Goal: Task Accomplishment & Management: Manage account settings

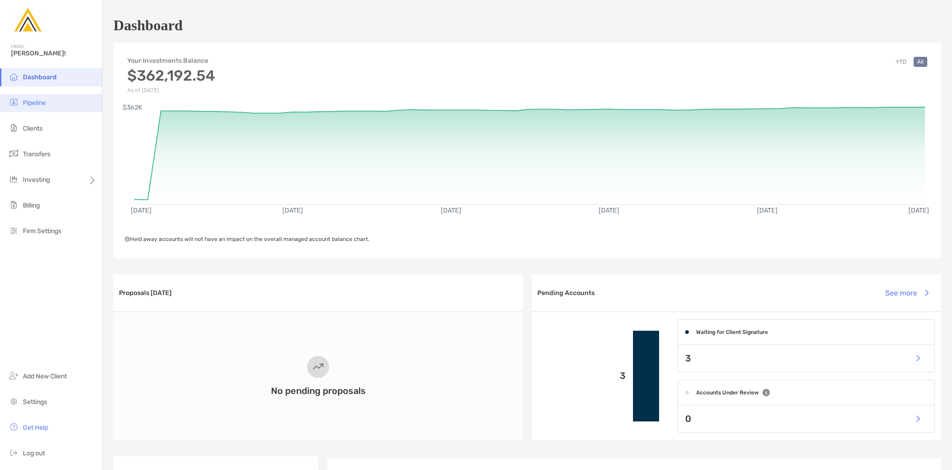
click at [48, 103] on li "Pipeline" at bounding box center [51, 103] width 102 height 18
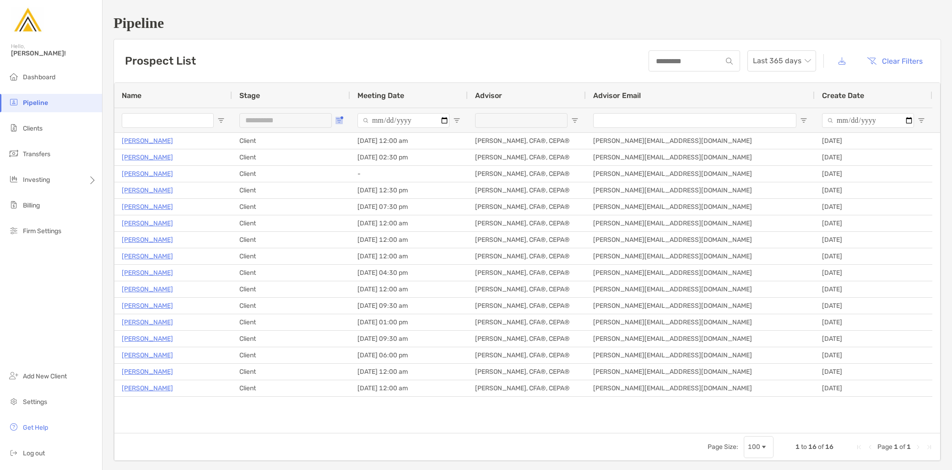
click at [341, 119] on button "Open Filter Menu" at bounding box center [339, 120] width 7 height 7
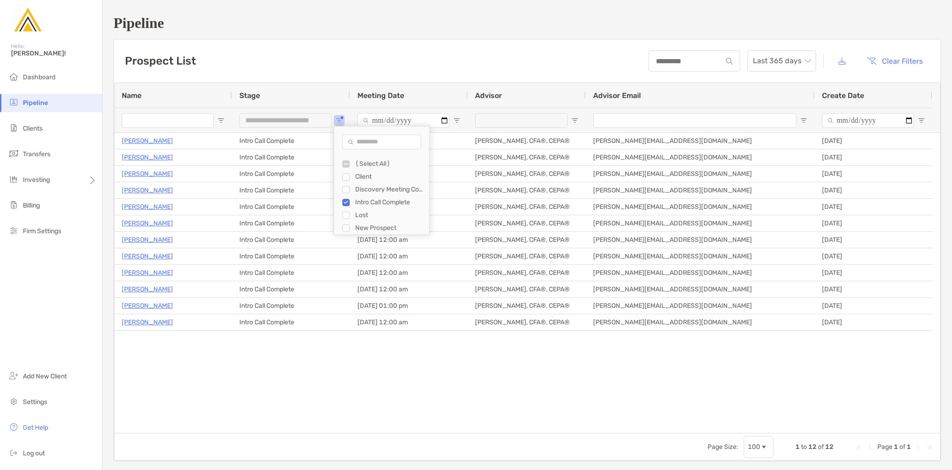
click at [344, 198] on div "Intro Call Complete" at bounding box center [385, 202] width 87 height 13
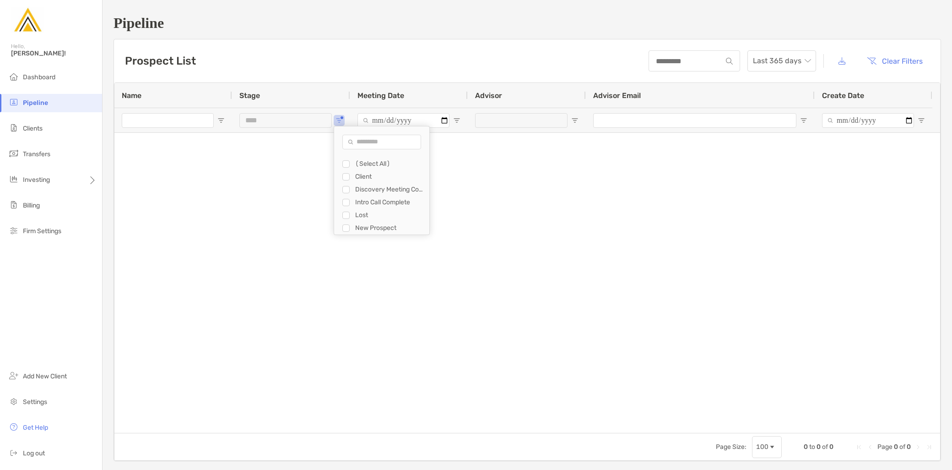
click at [348, 184] on div "Discovery Meeting Complete" at bounding box center [385, 189] width 87 height 13
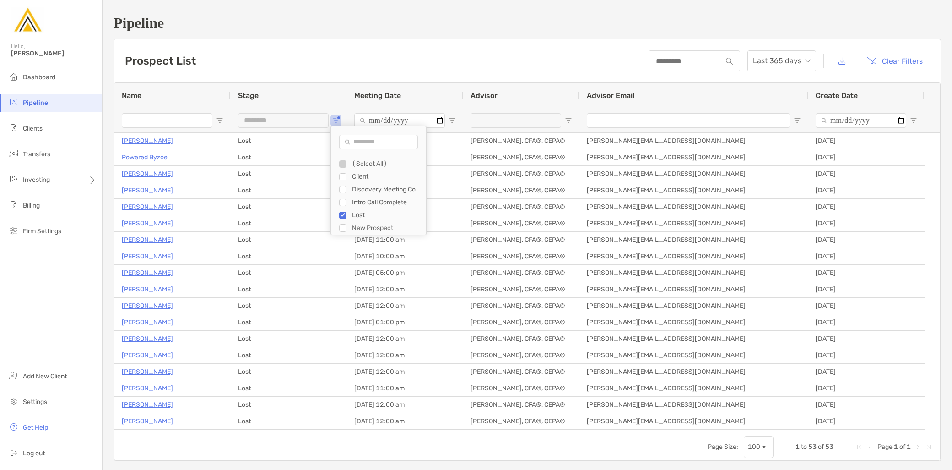
click at [347, 214] on div "Lost" at bounding box center [382, 215] width 87 height 13
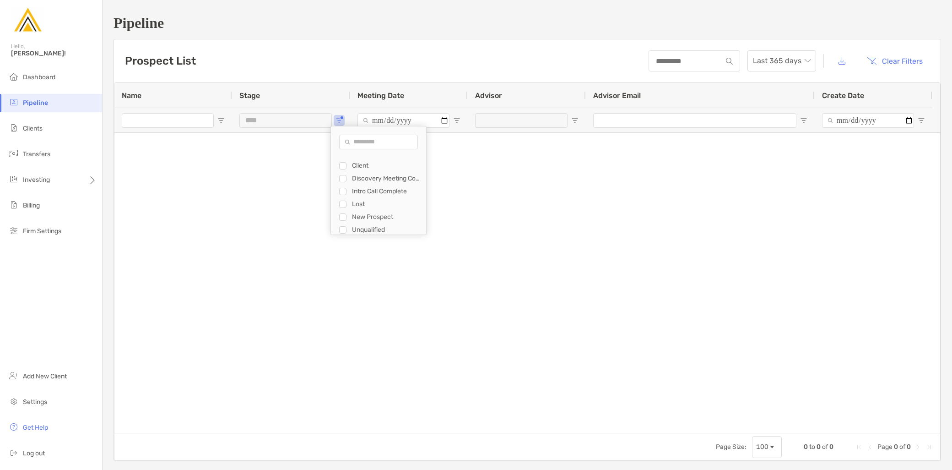
scroll to position [12, 0]
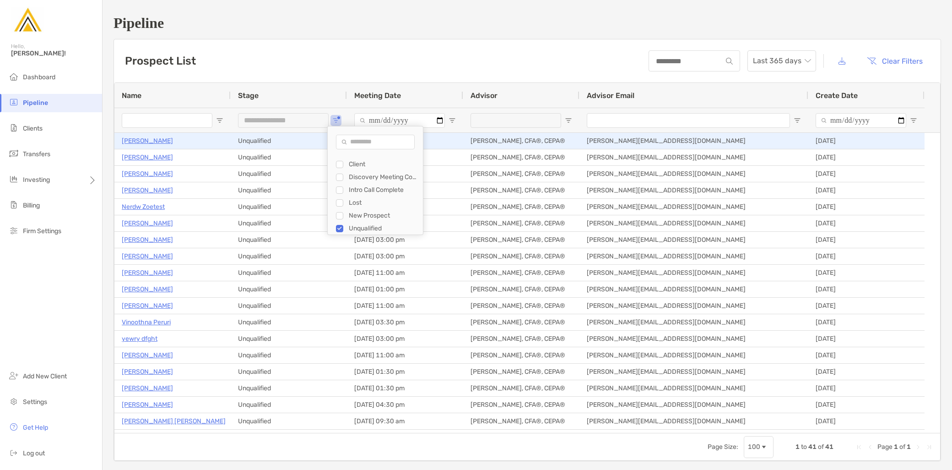
click at [157, 140] on p "Ashley Brown" at bounding box center [147, 140] width 51 height 11
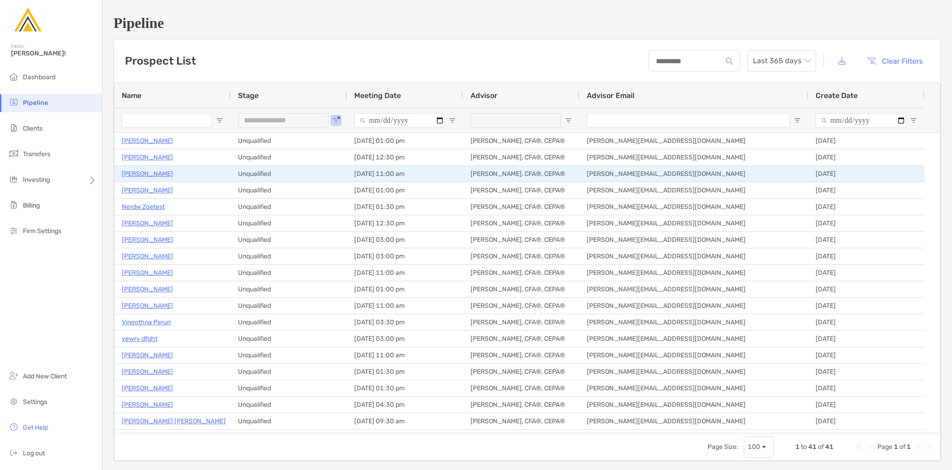
click at [147, 174] on p "Lisa Rosen" at bounding box center [147, 173] width 51 height 11
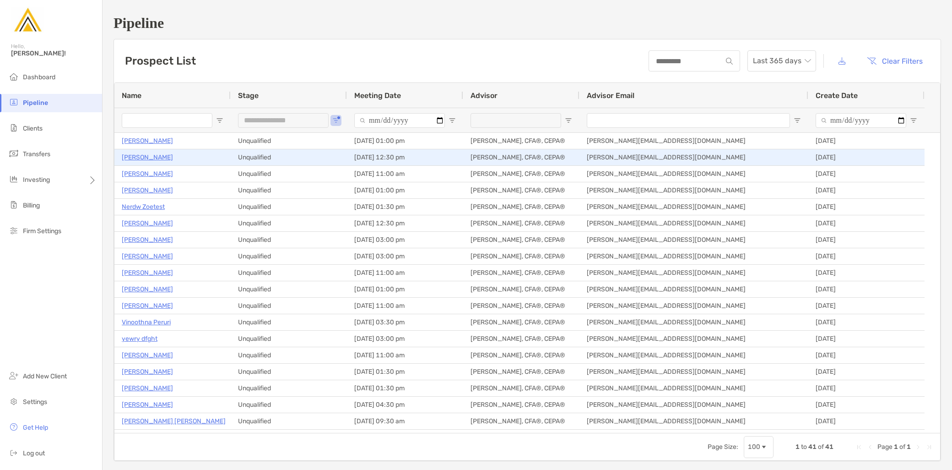
click at [134, 156] on p "Ben Lee" at bounding box center [147, 157] width 51 height 11
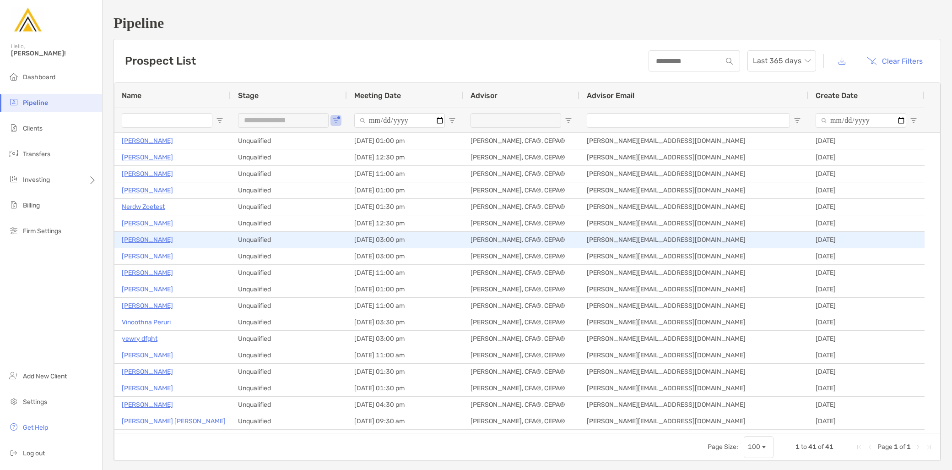
click at [150, 236] on p "Sean Brown" at bounding box center [147, 239] width 51 height 11
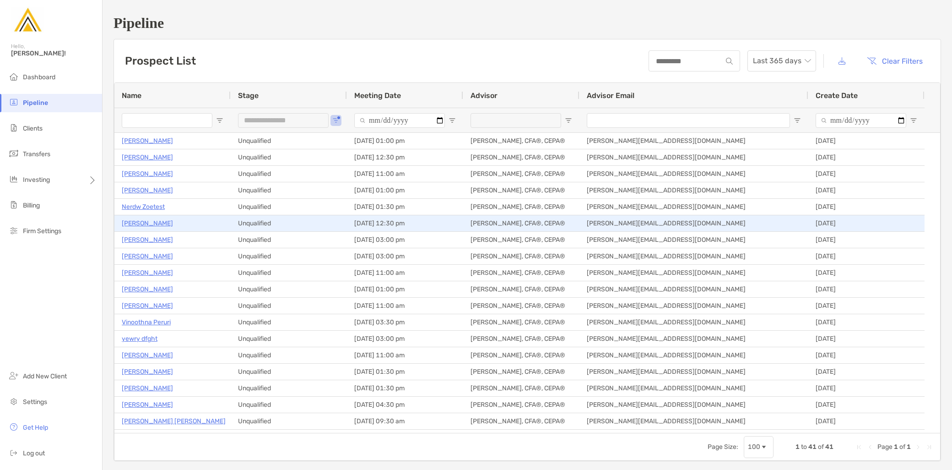
click at [154, 225] on p "Erin Flannigan" at bounding box center [147, 222] width 51 height 11
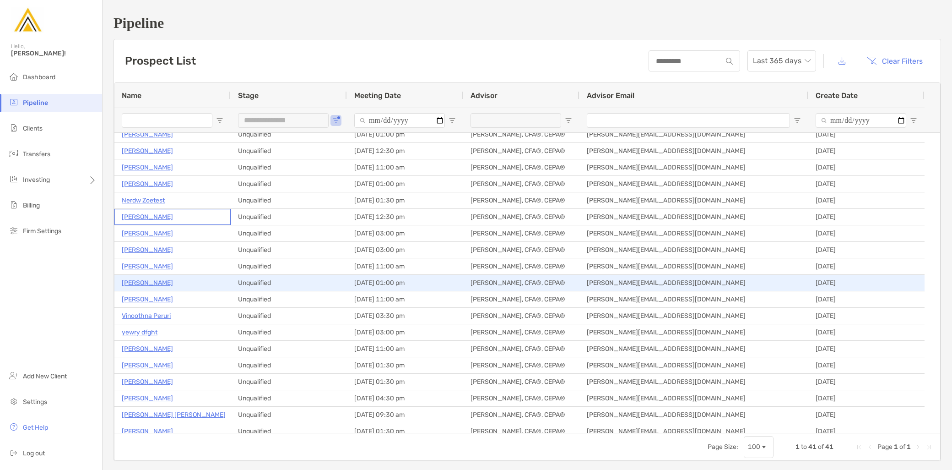
scroll to position [0, 0]
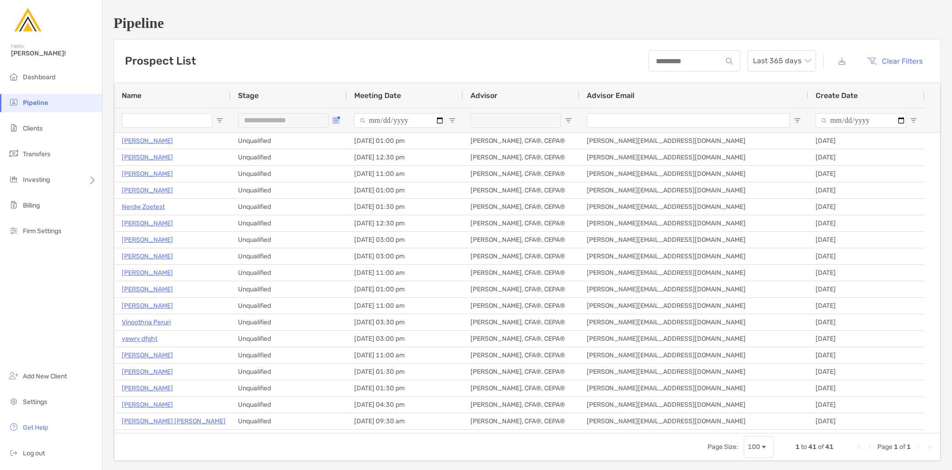
click at [336, 118] on span "Open Filter Menu" at bounding box center [335, 120] width 7 height 7
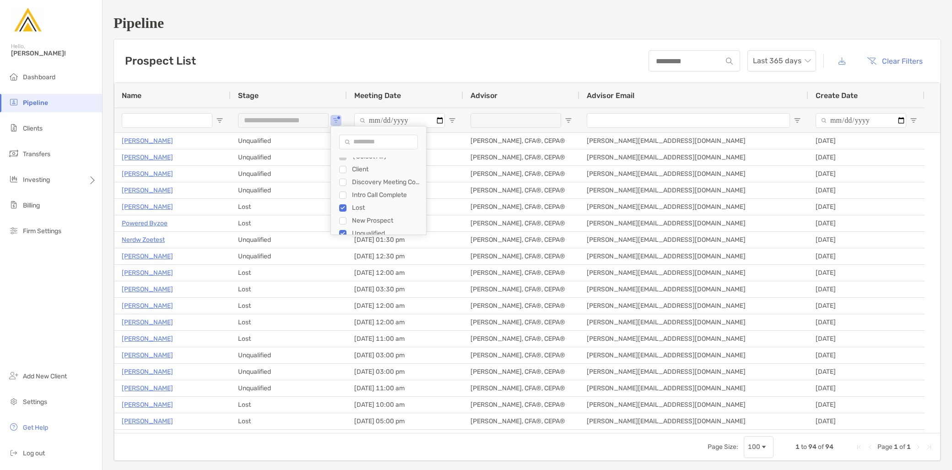
scroll to position [12, 0]
click at [344, 222] on div "Unqualified" at bounding box center [382, 228] width 87 height 13
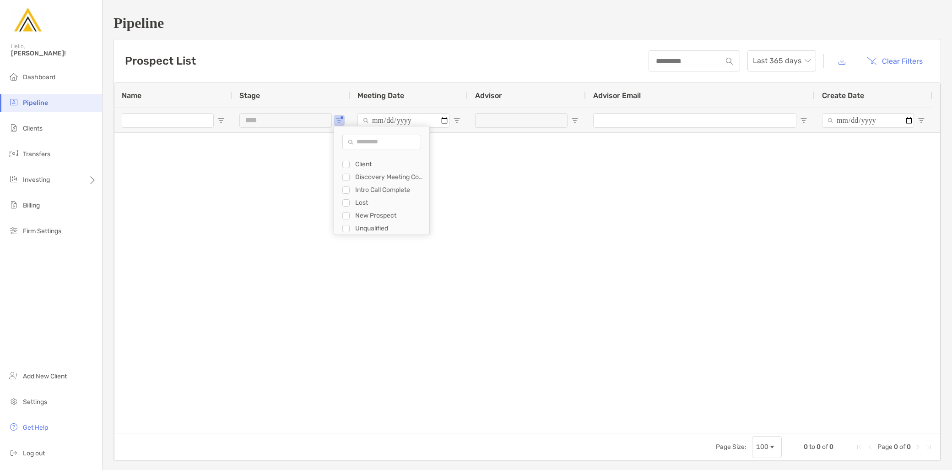
type input "**********"
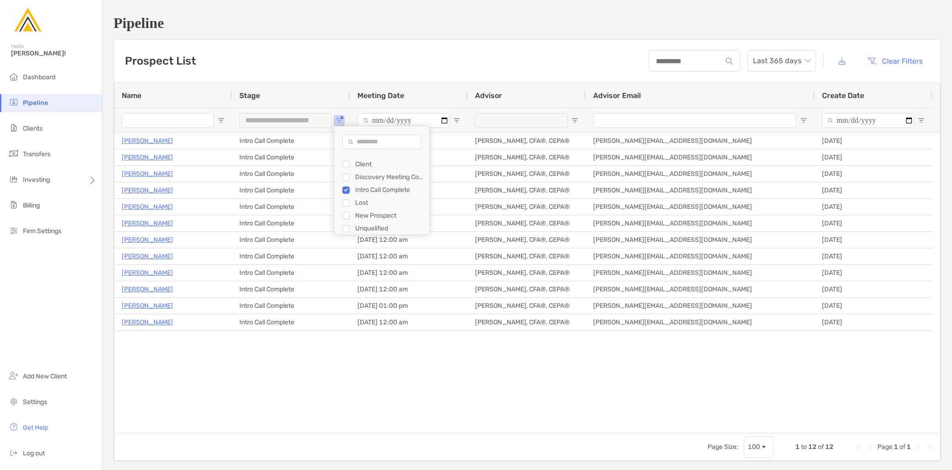
click at [157, 261] on div "Michele Morris Intro Call Complete 09/18/2025 - 12:00 am Jeff Kaczmarczyk II, C…" at bounding box center [527, 283] width 826 height 300
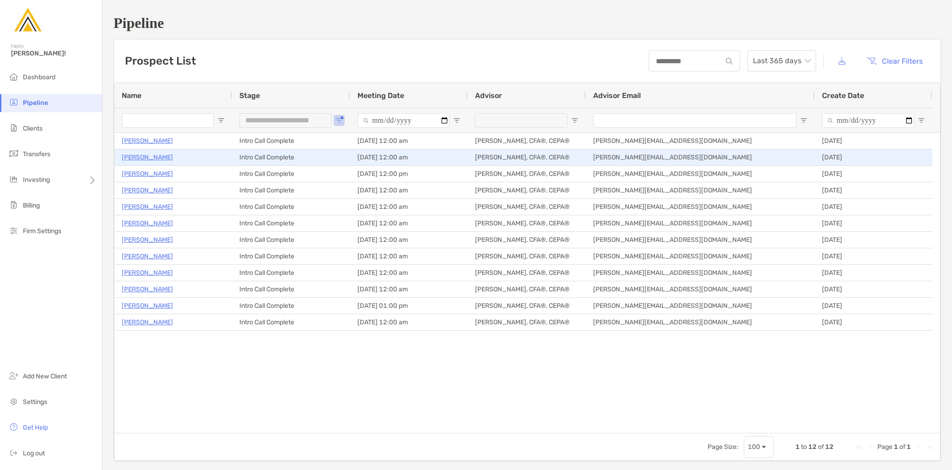
click at [148, 158] on p "[PERSON_NAME]" at bounding box center [147, 157] width 51 height 11
